Goal: Book appointment/travel/reservation

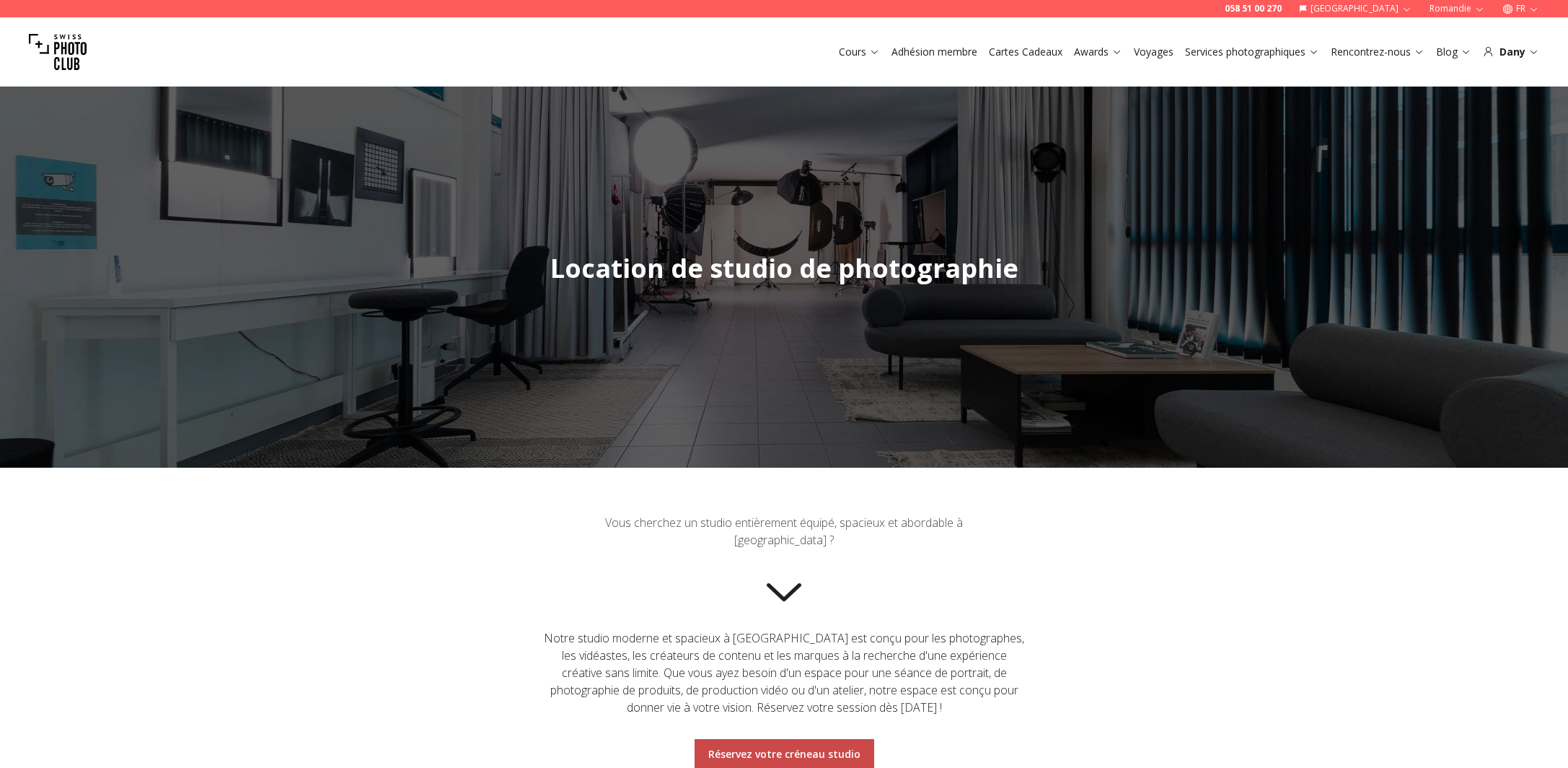
click at [769, 761] on span "Réservez votre créneau studio" at bounding box center [784, 754] width 175 height 26
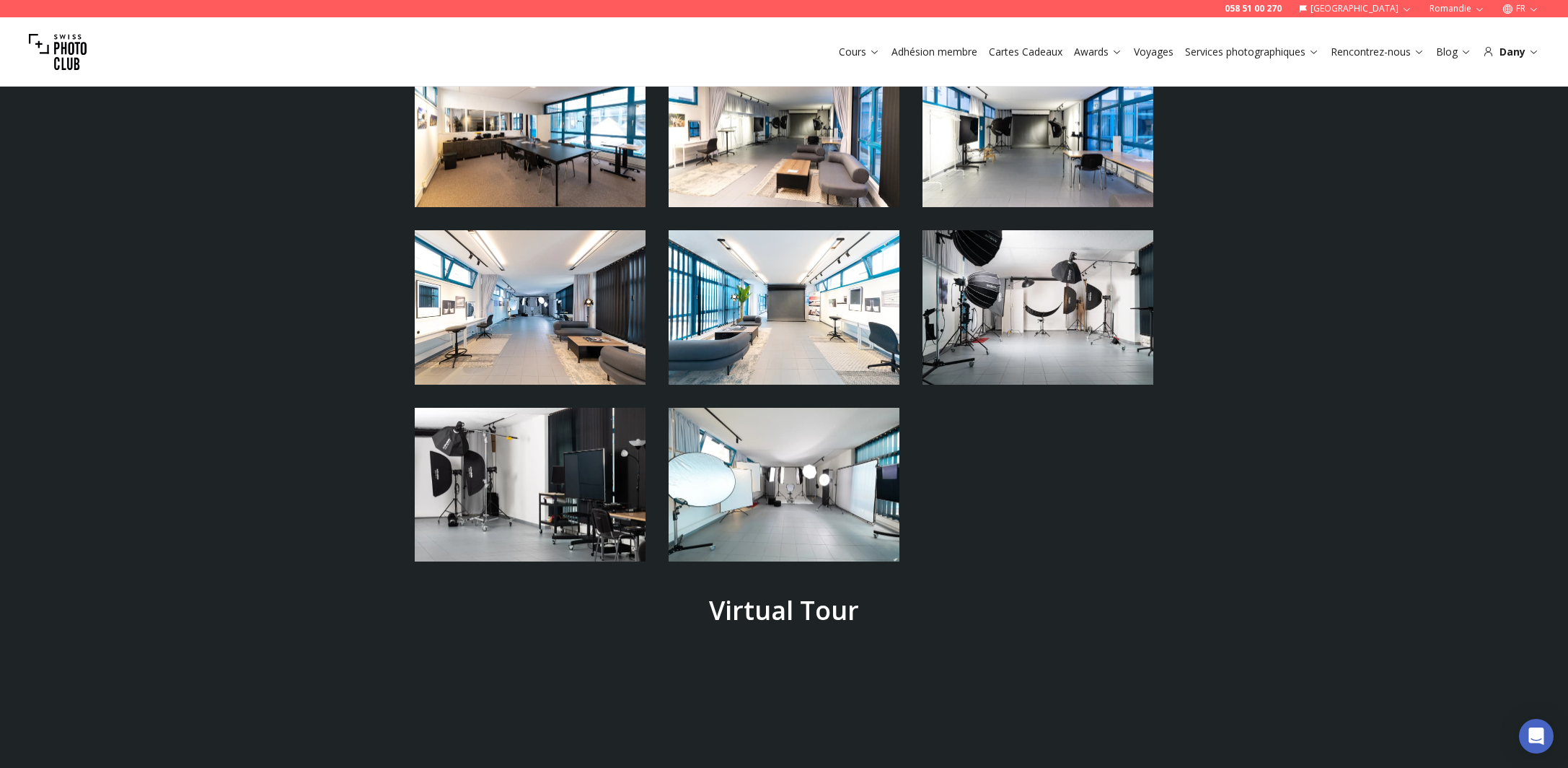
scroll to position [3390, 0]
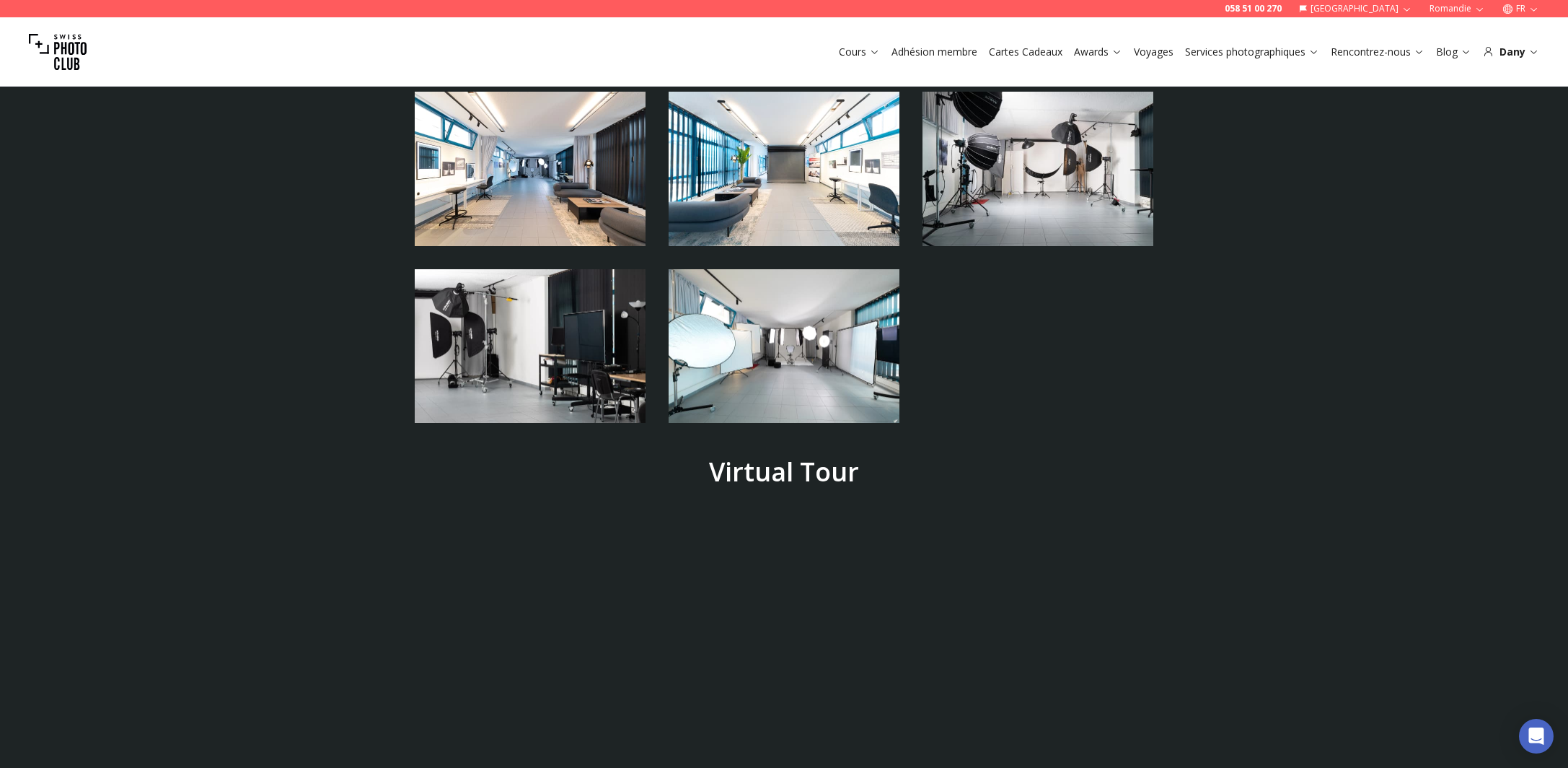
click at [839, 269] on img at bounding box center [784, 346] width 231 height 154
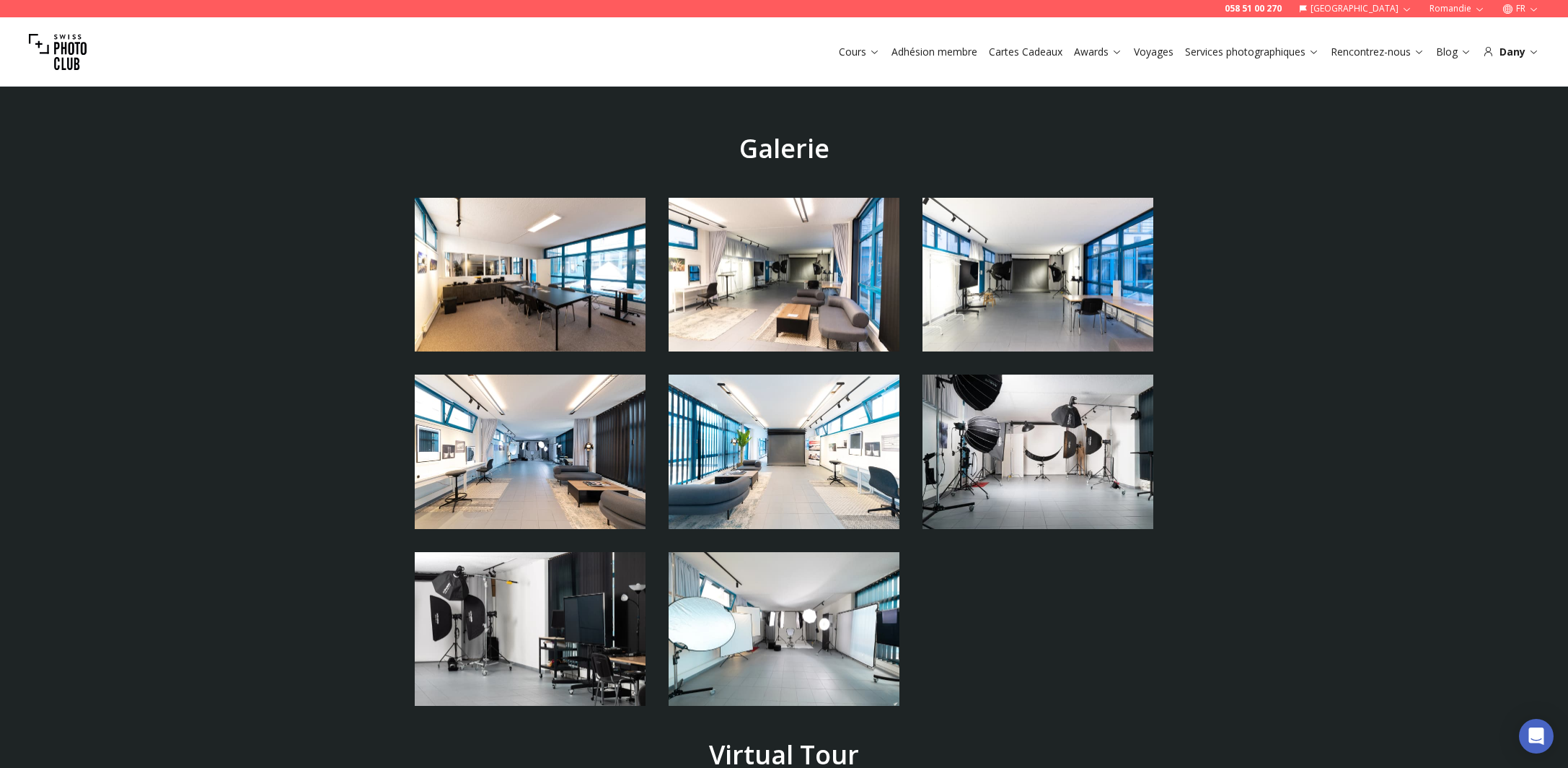
scroll to position [2546, 0]
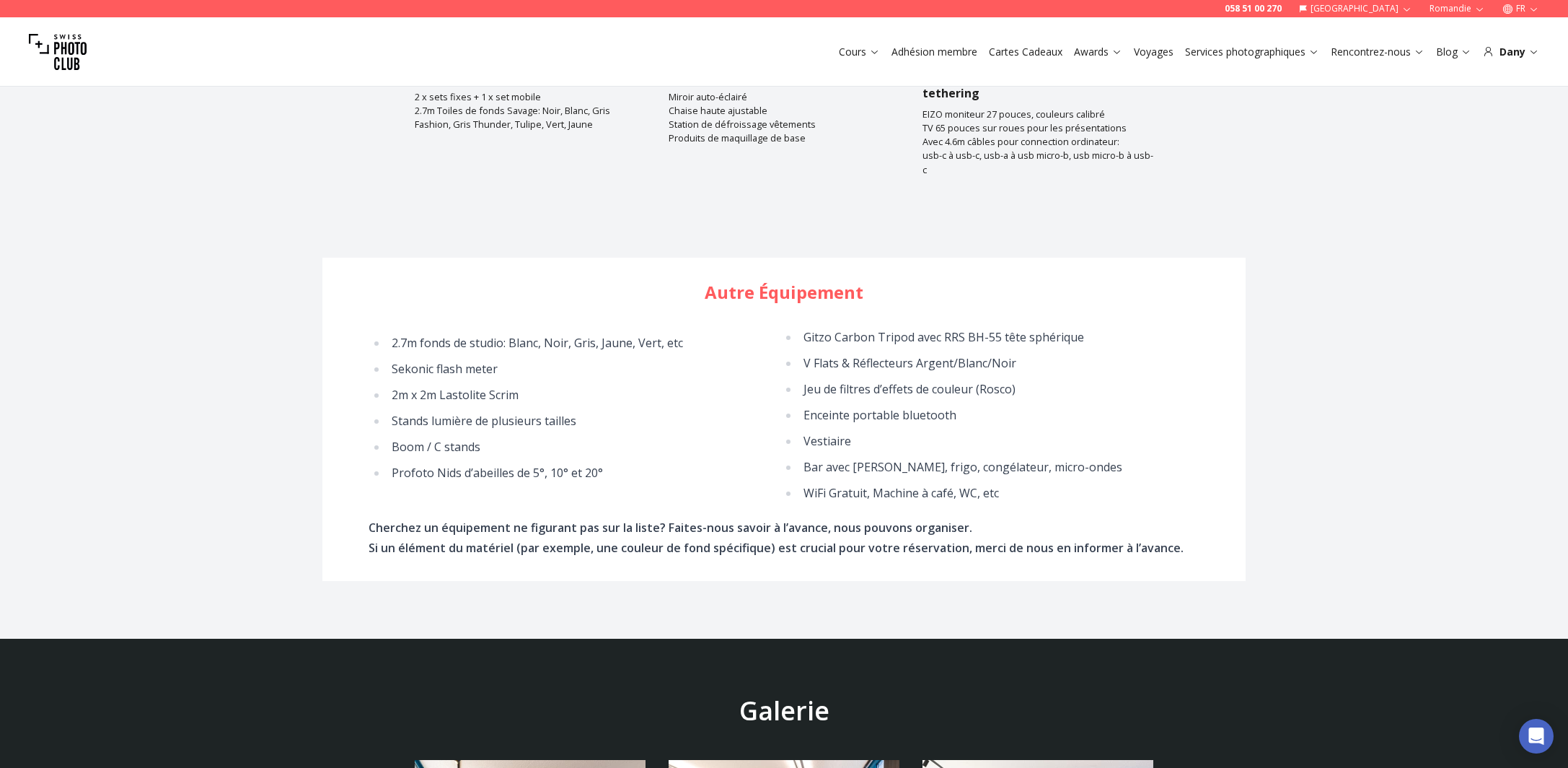
click at [1308, 53] on link "Services photographiques" at bounding box center [1252, 52] width 134 height 14
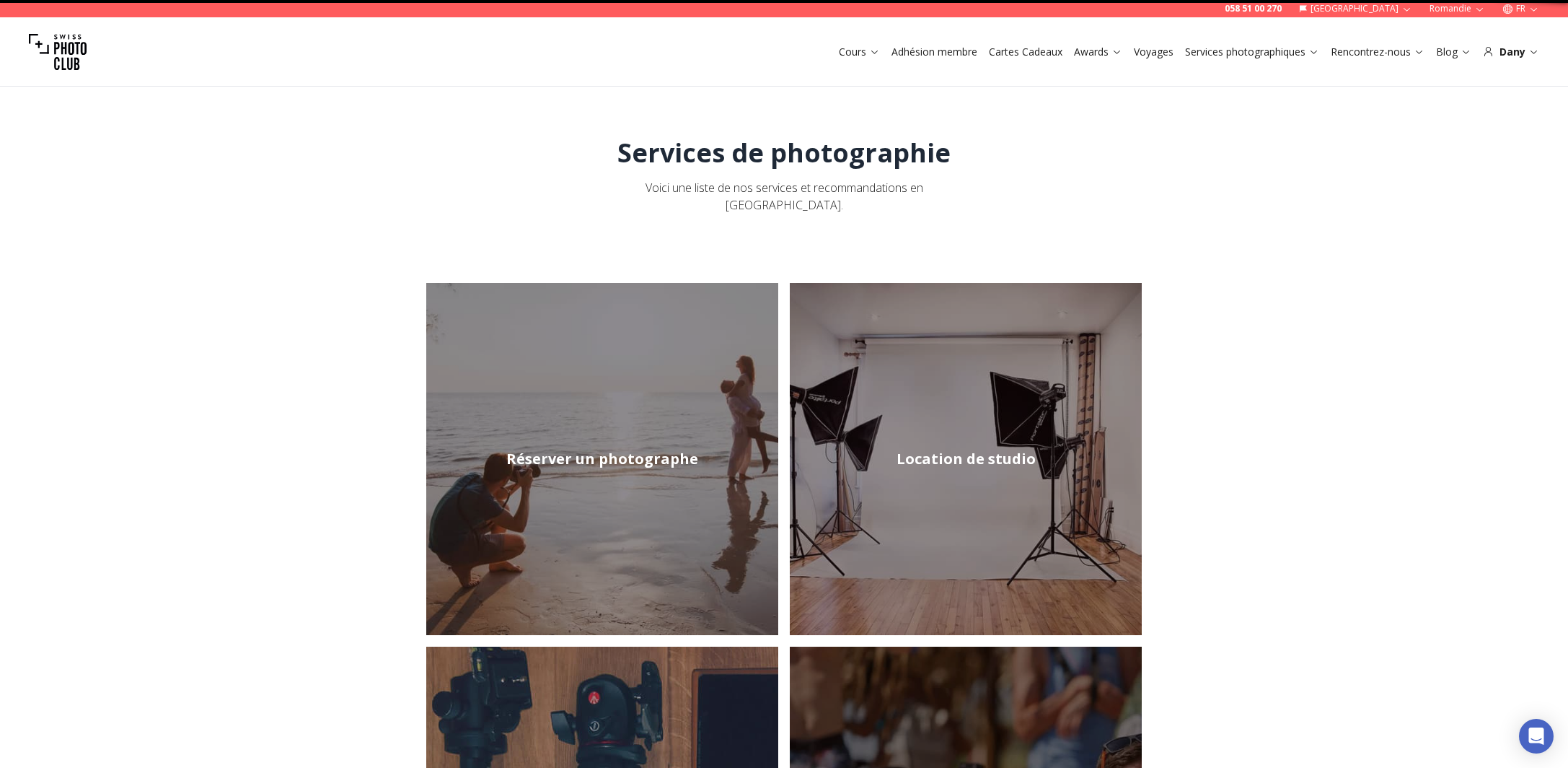
click at [1319, 49] on icon at bounding box center [1313, 51] width 11 height 11
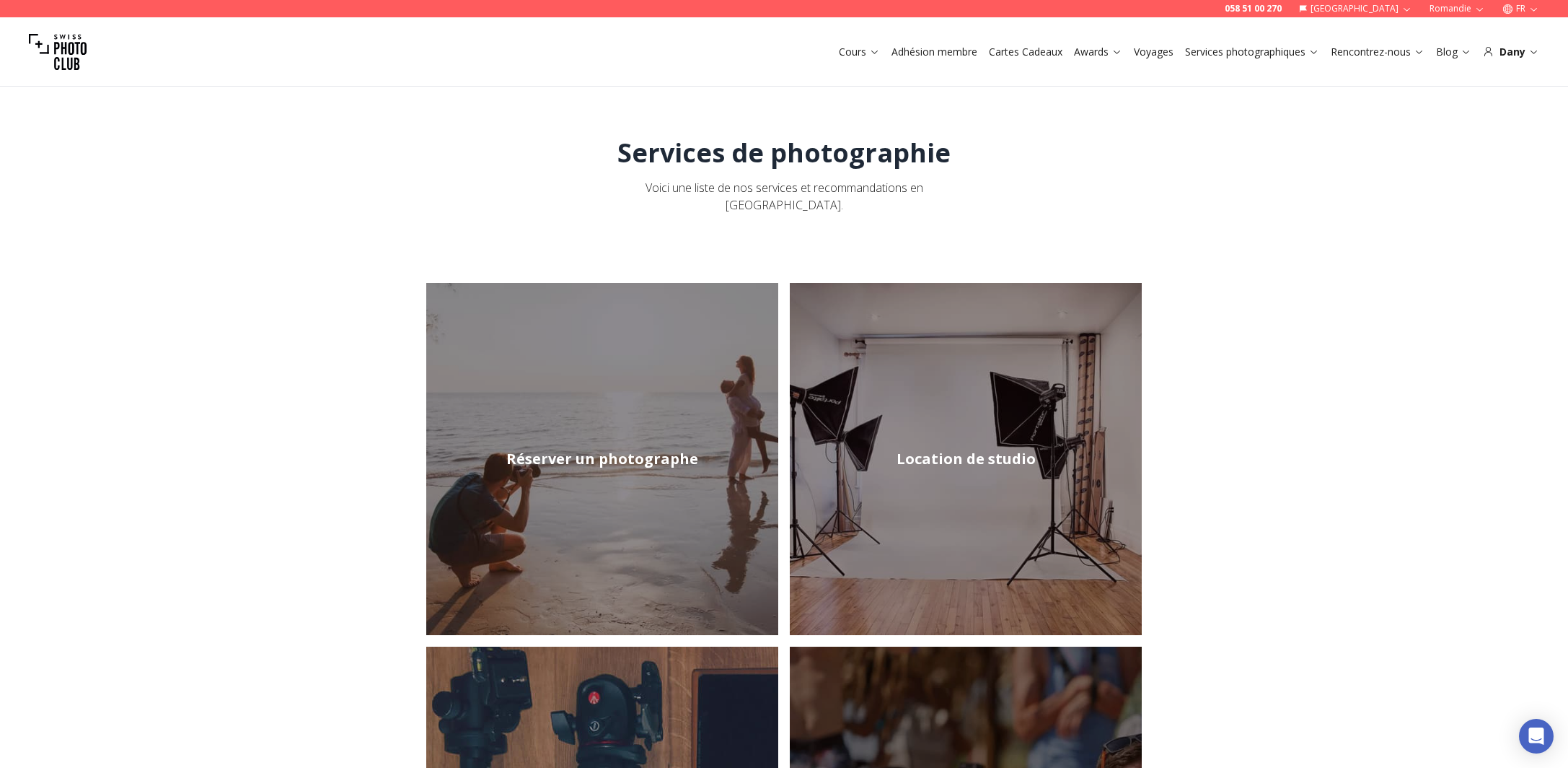
click at [1319, 49] on icon at bounding box center [1313, 51] width 11 height 11
click at [1315, 53] on icon at bounding box center [1313, 51] width 11 height 11
click at [1318, 55] on icon at bounding box center [1313, 51] width 11 height 11
click at [1317, 52] on icon at bounding box center [1313, 51] width 11 height 11
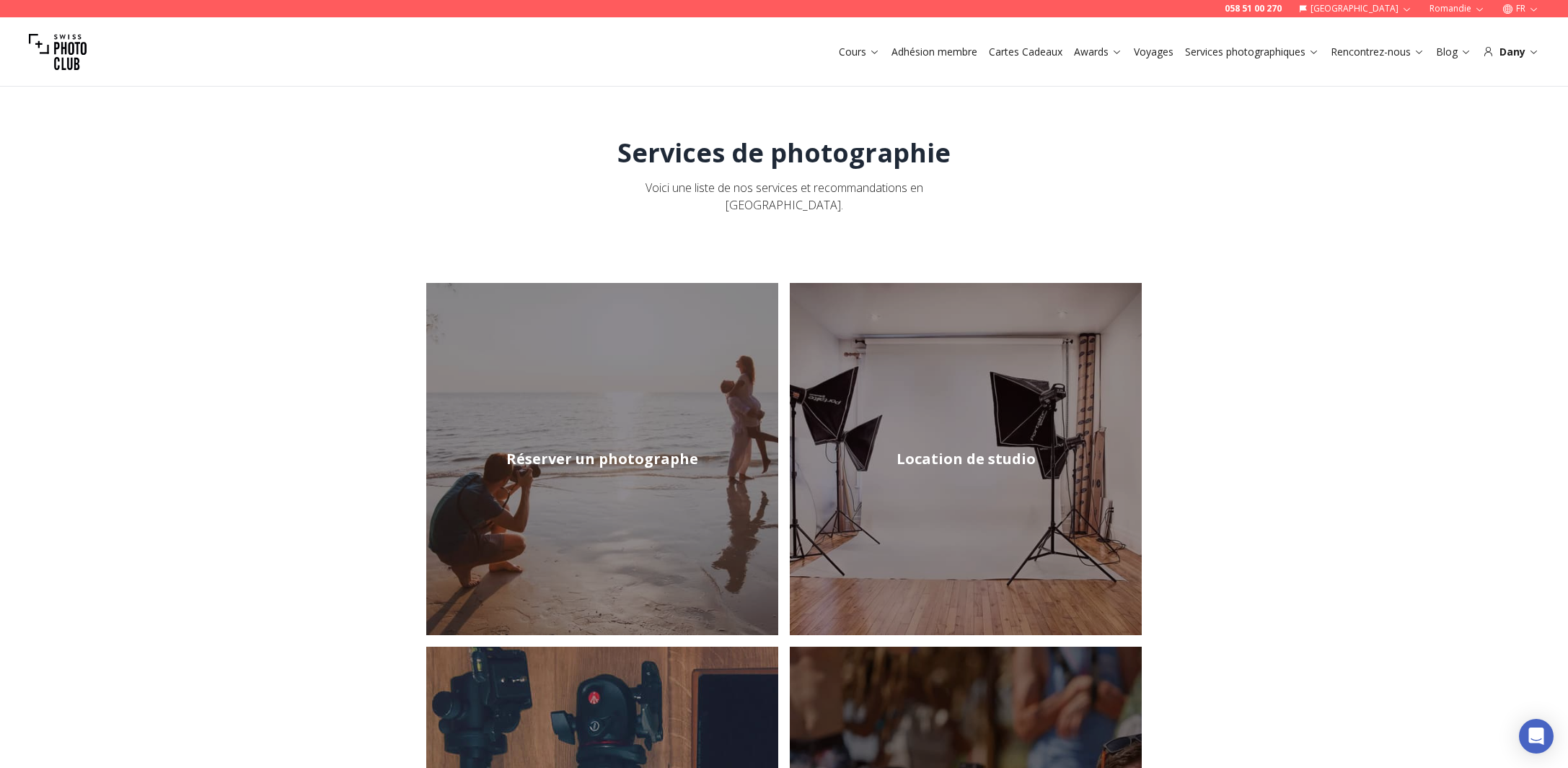
click at [1001, 456] on img at bounding box center [965, 459] width 352 height 352
